Goal: Navigation & Orientation: Go to known website

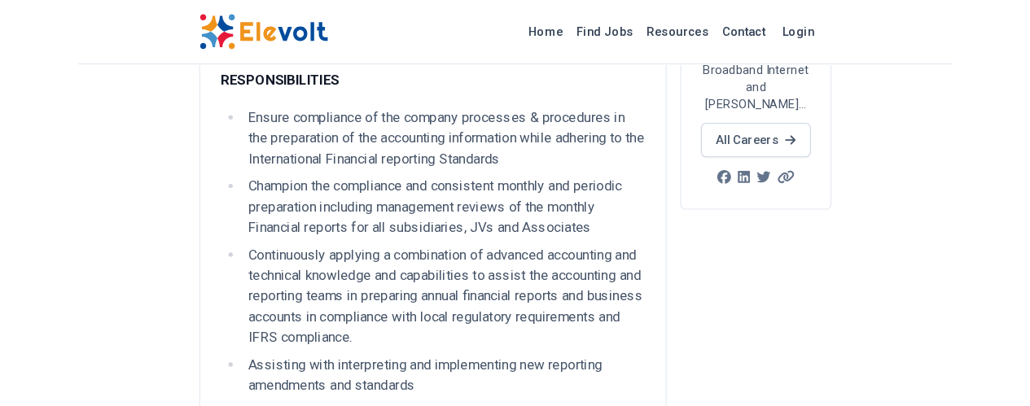
scroll to position [442, 0]
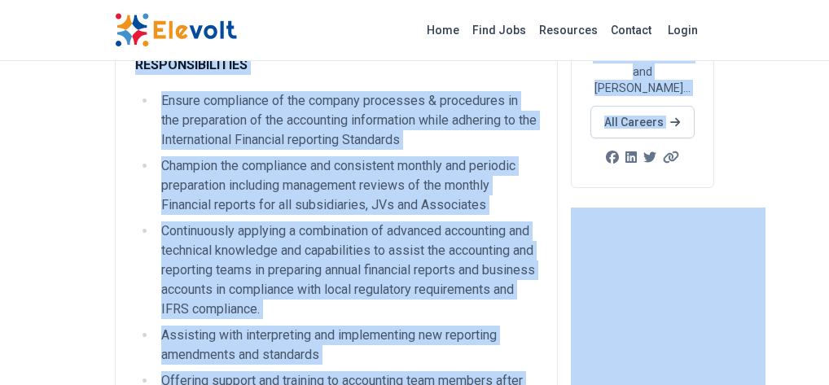
drag, startPoint x: 809, startPoint y: 84, endPoint x: 817, endPoint y: 42, distance: 43.1
click at [493, 156] on li "Champion the compliance and consistent monthly and periodic preparation includi…" at bounding box center [346, 185] width 381 height 59
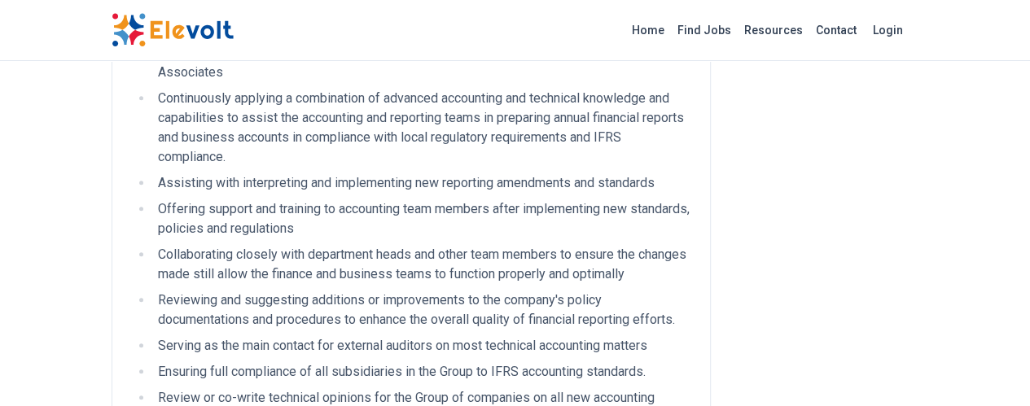
scroll to position [0, 0]
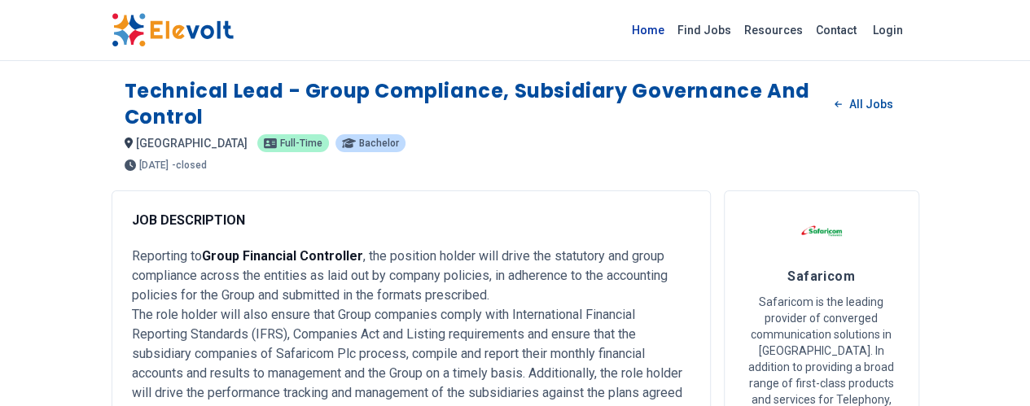
click at [671, 31] on link "Home" at bounding box center [648, 30] width 46 height 26
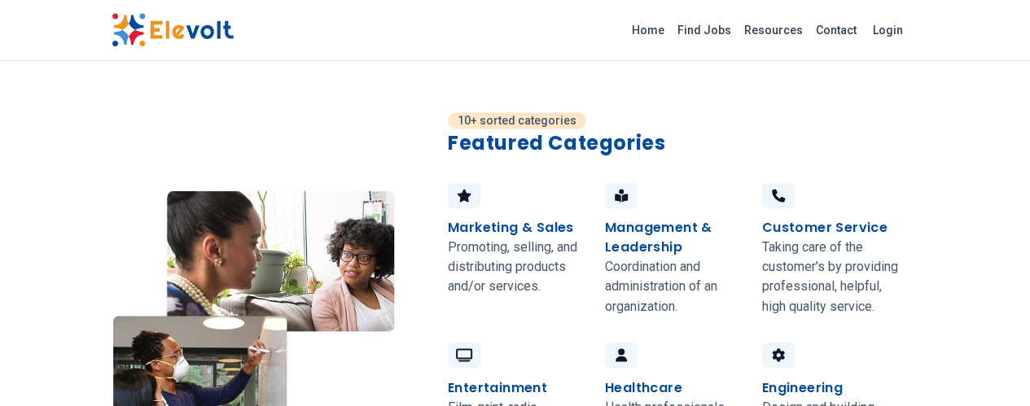
scroll to position [1513, 0]
